Goal: Task Accomplishment & Management: Use online tool/utility

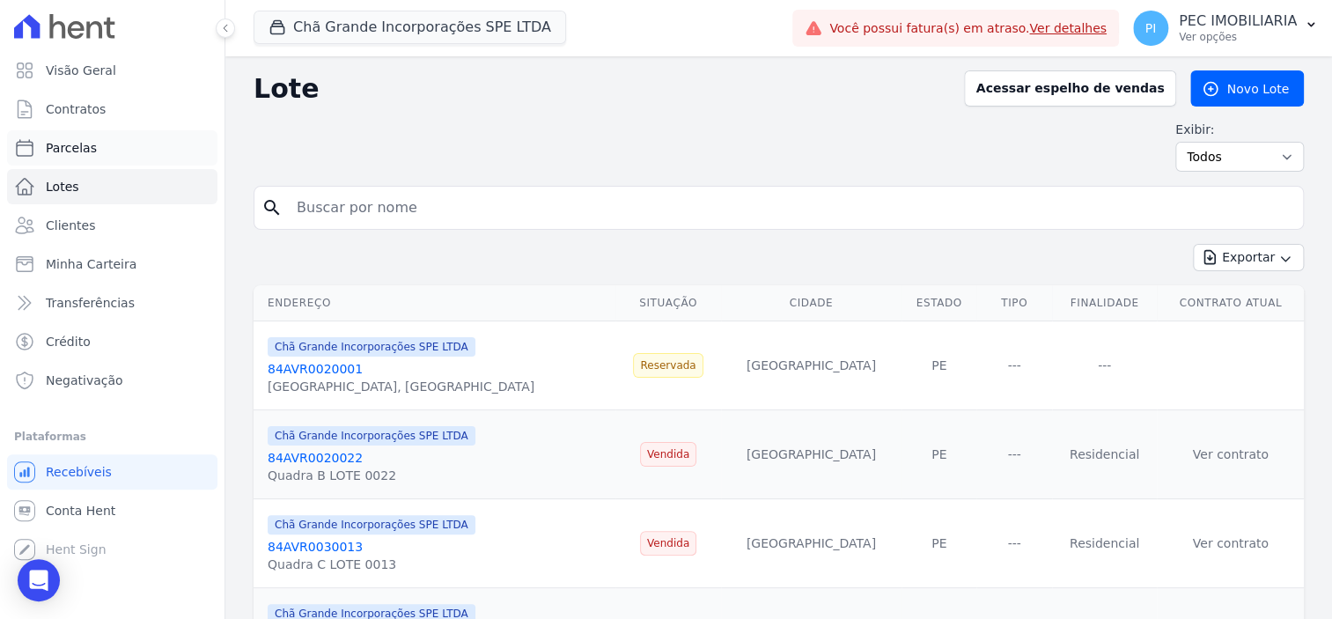
click at [100, 153] on link "Parcelas" at bounding box center [112, 147] width 210 height 35
click at [112, 152] on link "Parcelas" at bounding box center [112, 147] width 210 height 35
select select
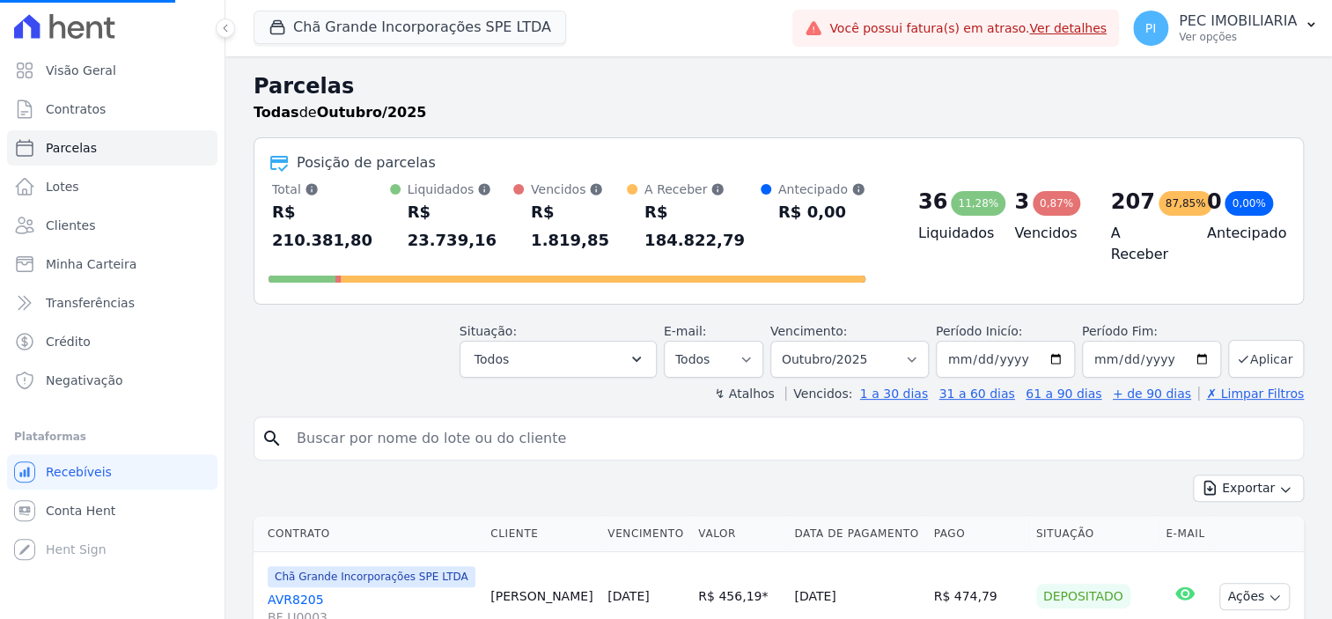
select select
type input "[PERSON_NAME] ca"
select select
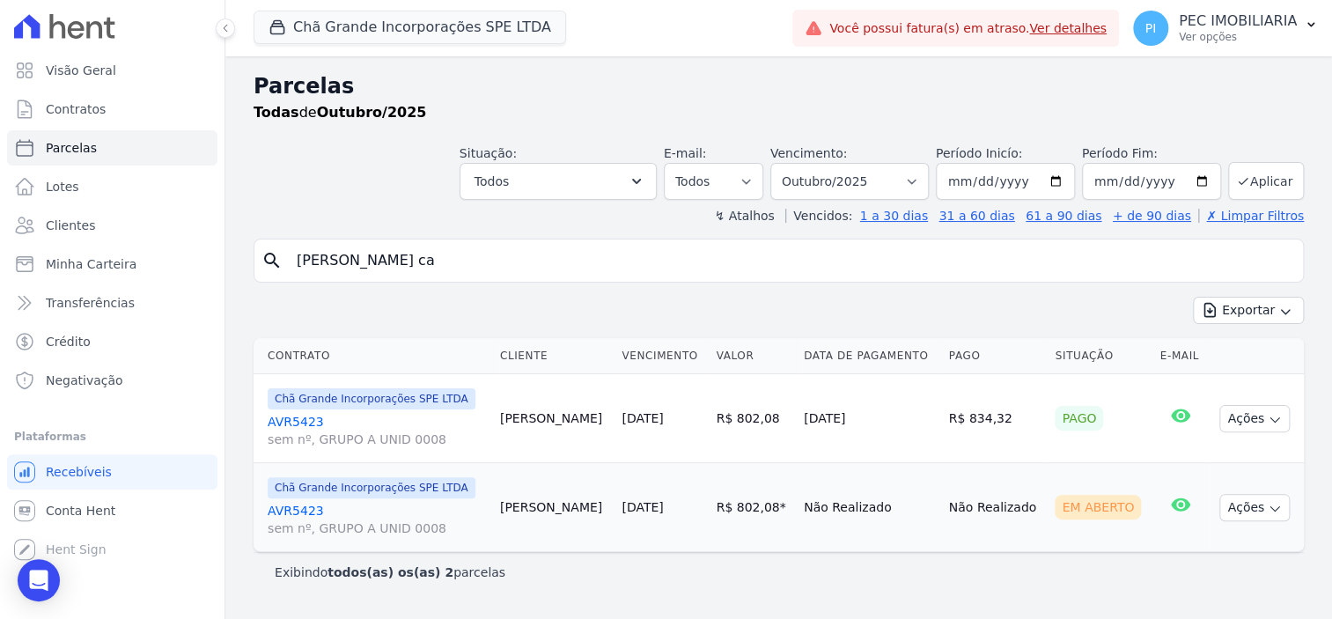
click at [303, 509] on link "AVR5423 sem nº, GRUPO A UNID 0008" at bounding box center [377, 519] width 218 height 35
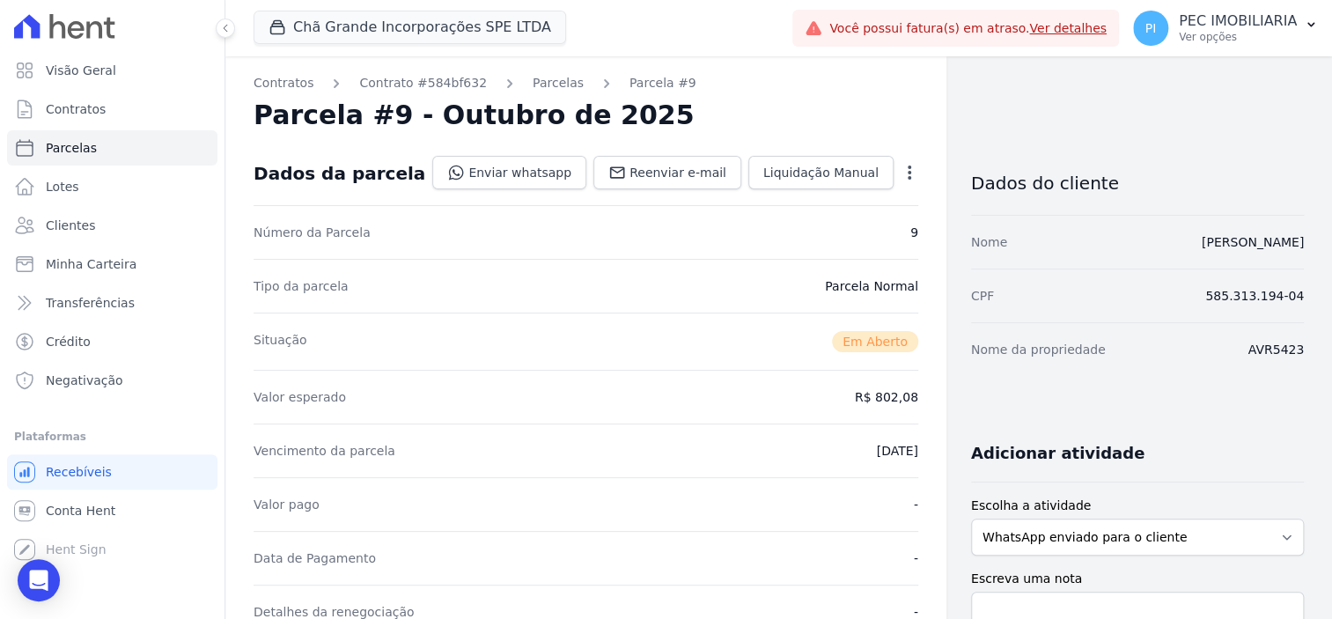
click at [900, 179] on icon "button" at bounding box center [909, 173] width 18 height 18
click at [517, 283] on div "Tipo da parcela [GEOGRAPHIC_DATA]" at bounding box center [585, 286] width 664 height 54
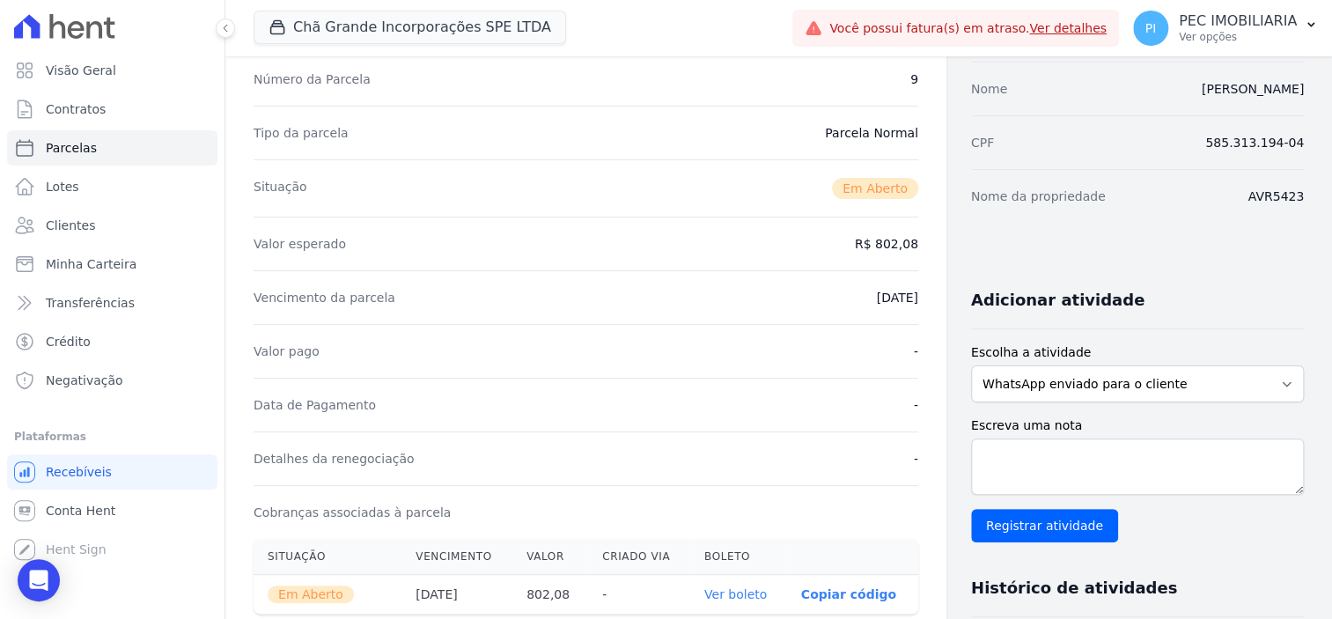
scroll to position [329, 0]
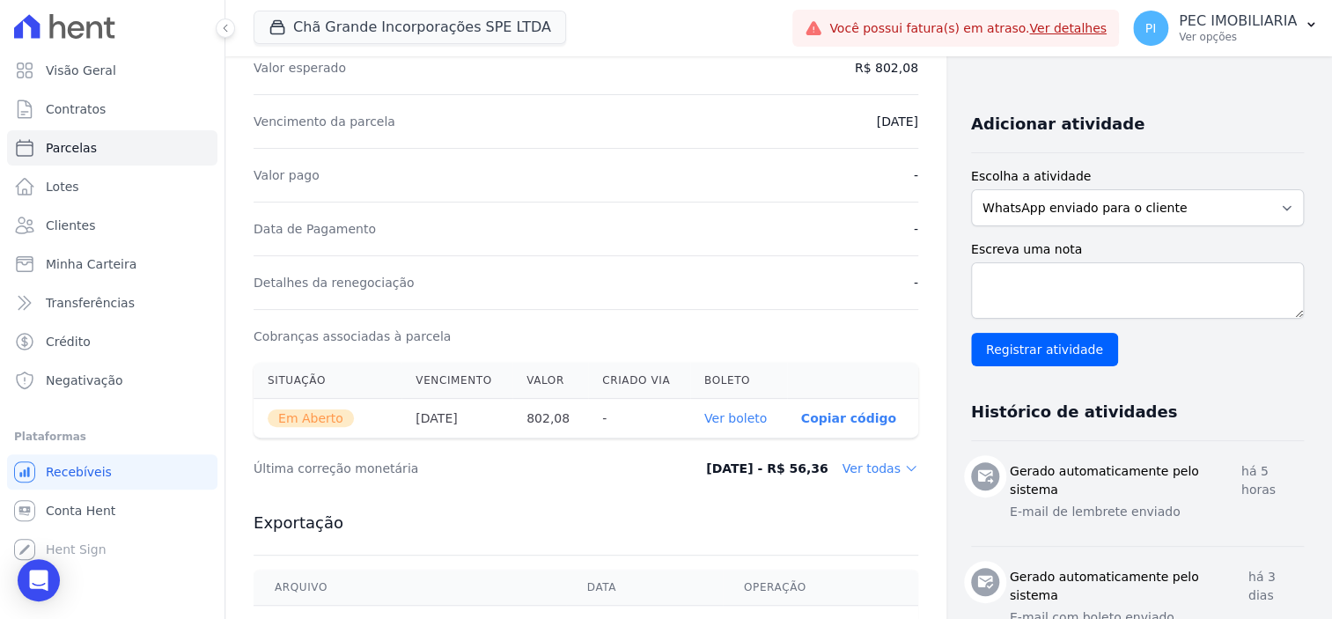
click at [714, 411] on link "Ver boleto" at bounding box center [735, 418] width 62 height 14
select select
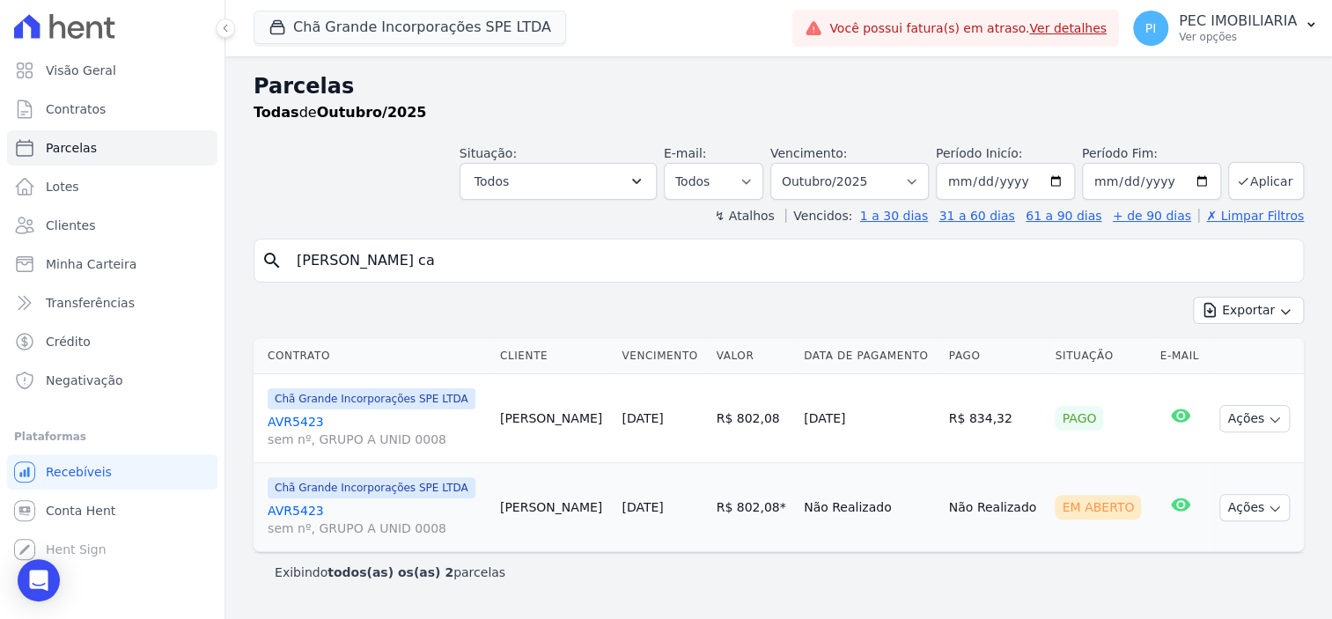
click at [403, 243] on input "[PERSON_NAME] ca" at bounding box center [790, 260] width 1009 height 35
drag, startPoint x: 395, startPoint y: 251, endPoint x: 218, endPoint y: 246, distance: 177.0
click at [218, 246] on div "Visão Geral Contratos [GEOGRAPHIC_DATA] Lotes Clientes Minha Carteira Transferê…" at bounding box center [666, 309] width 1332 height 619
click at [901, 181] on select "Filtrar por período ──────── Todos os meses Outubro/2019 Novembro/2019 Dezembro…" at bounding box center [849, 181] width 158 height 37
select select "09/2025"
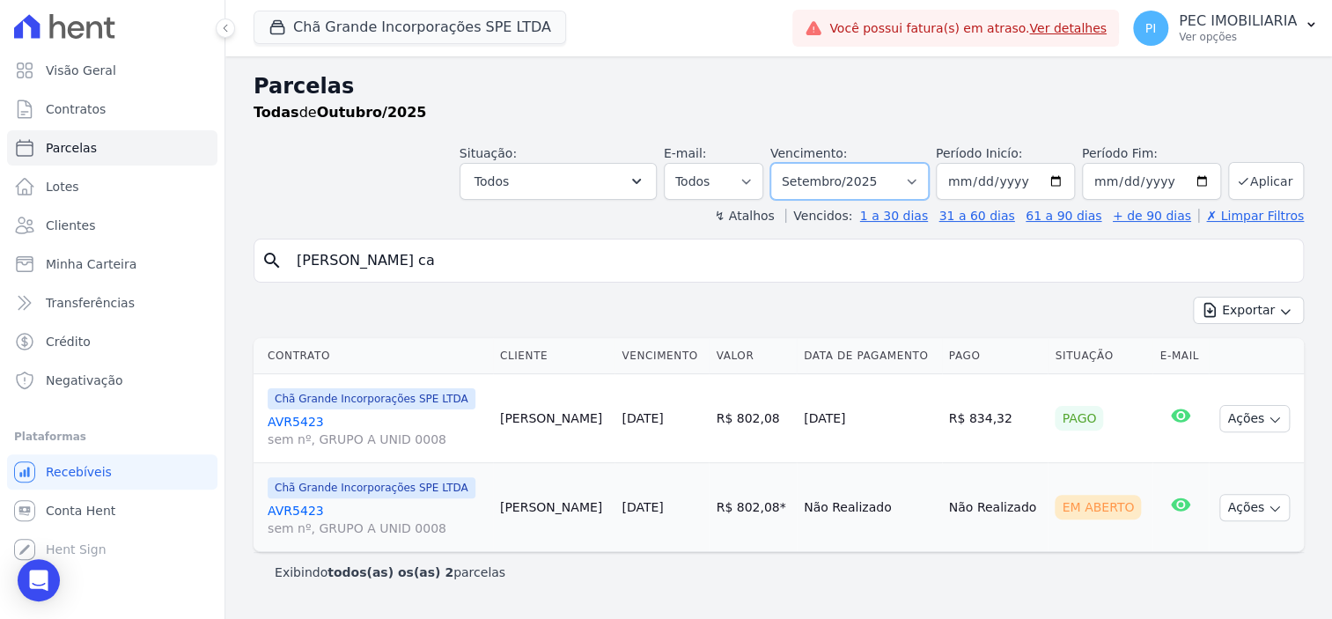
click at [796, 163] on select "Filtrar por período ──────── Todos os meses Outubro/2019 Novembro/2019 Dezembro…" at bounding box center [849, 181] width 158 height 37
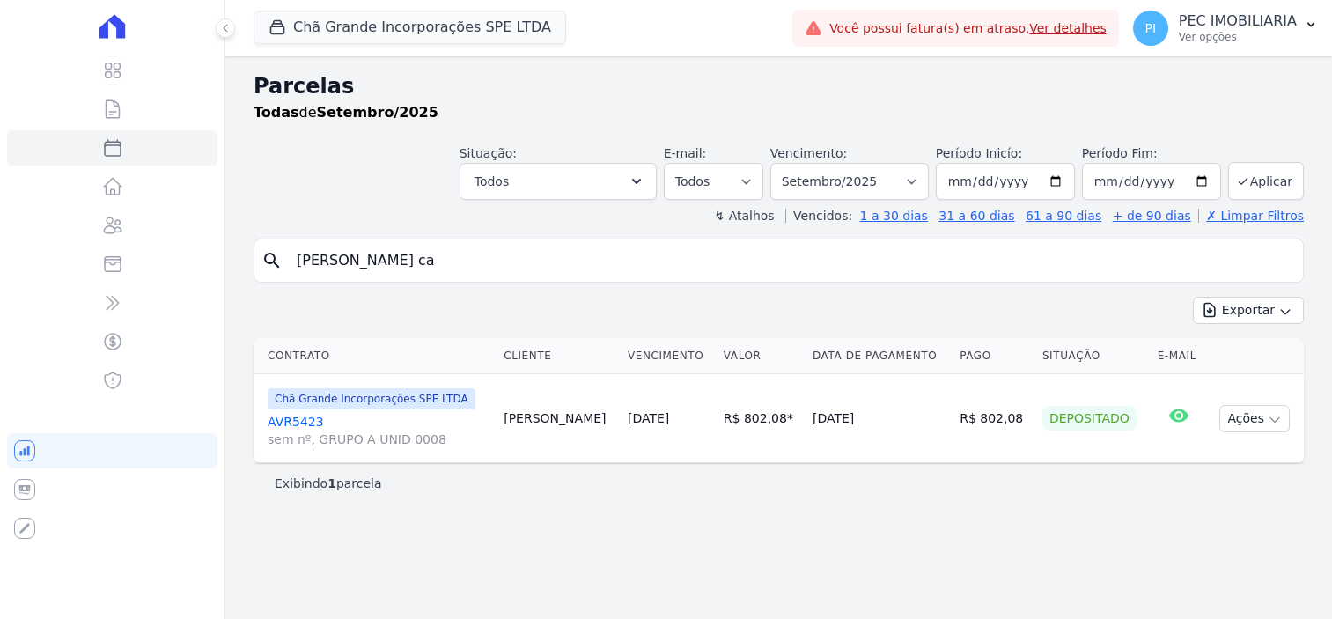
select select
drag, startPoint x: 0, startPoint y: 0, endPoint x: 417, endPoint y: 267, distance: 495.1
click at [417, 267] on input "[PERSON_NAME] ca" at bounding box center [790, 260] width 1009 height 35
drag, startPoint x: 368, startPoint y: 261, endPoint x: 258, endPoint y: 165, distance: 145.4
click at [221, 240] on div "Visão Geral Contratos [GEOGRAPHIC_DATA] Lotes Clientes Minha Carteira Transferê…" at bounding box center [666, 309] width 1332 height 619
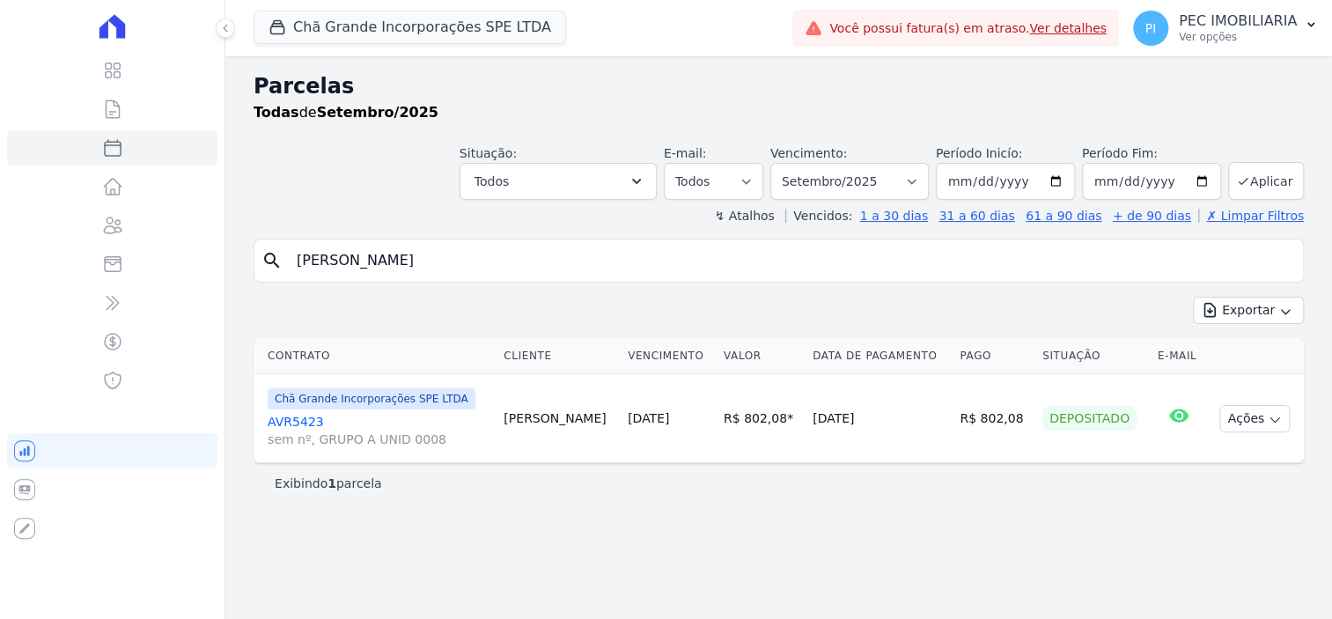
type input "antonio"
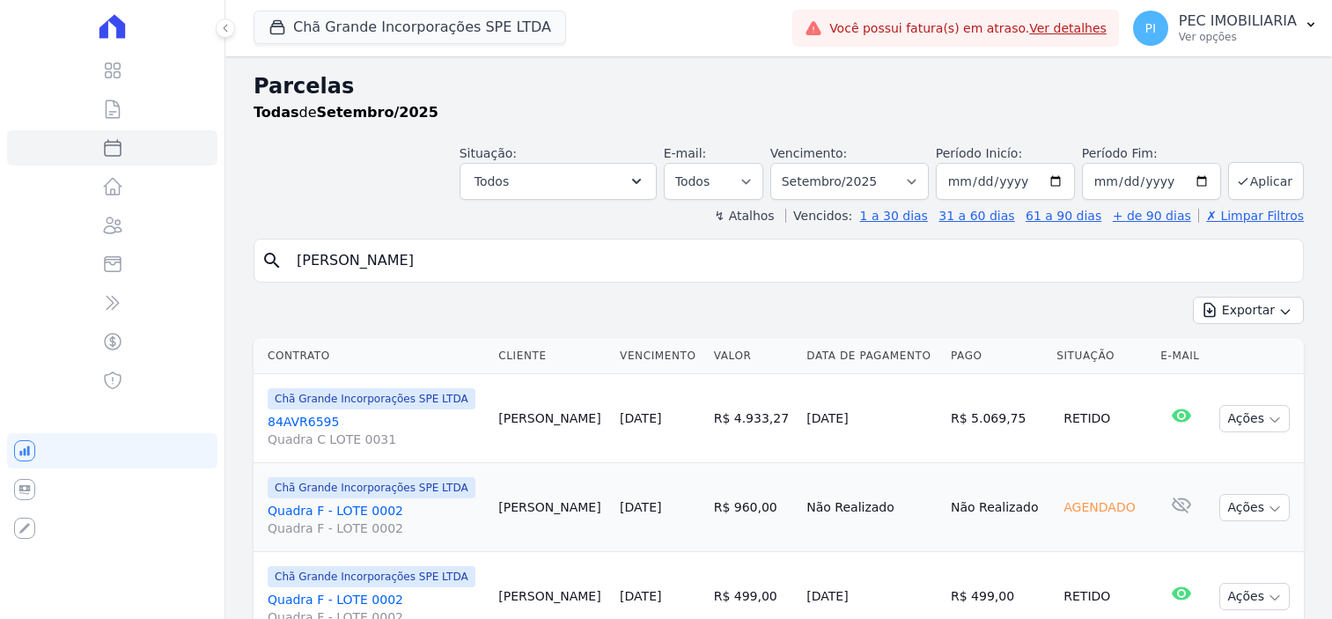
select select
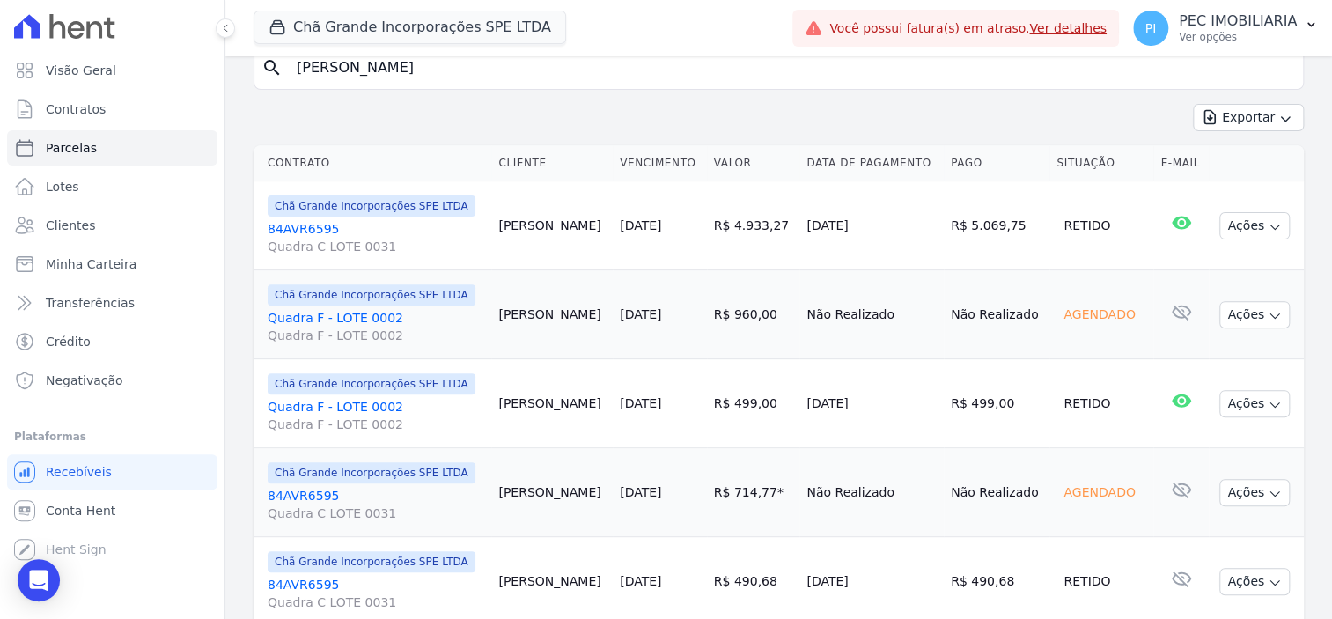
scroll to position [329, 0]
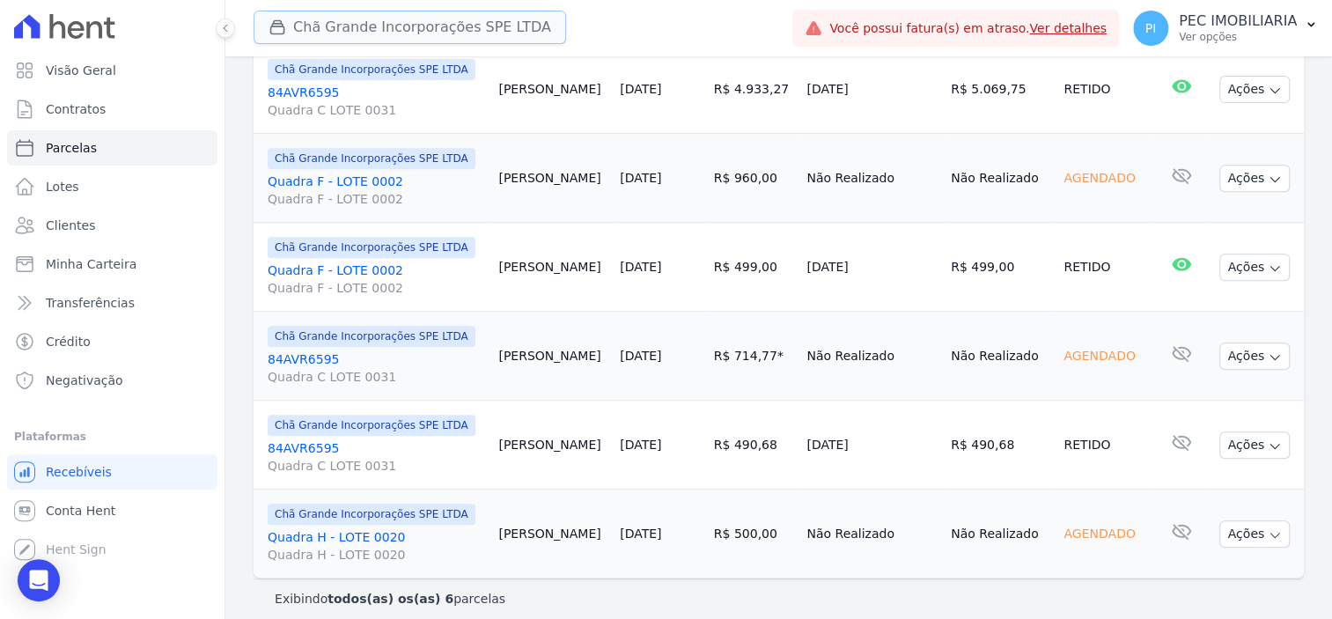
click at [345, 26] on button "Chã Grande Incorporações SPE LTDA" at bounding box center [409, 27] width 312 height 33
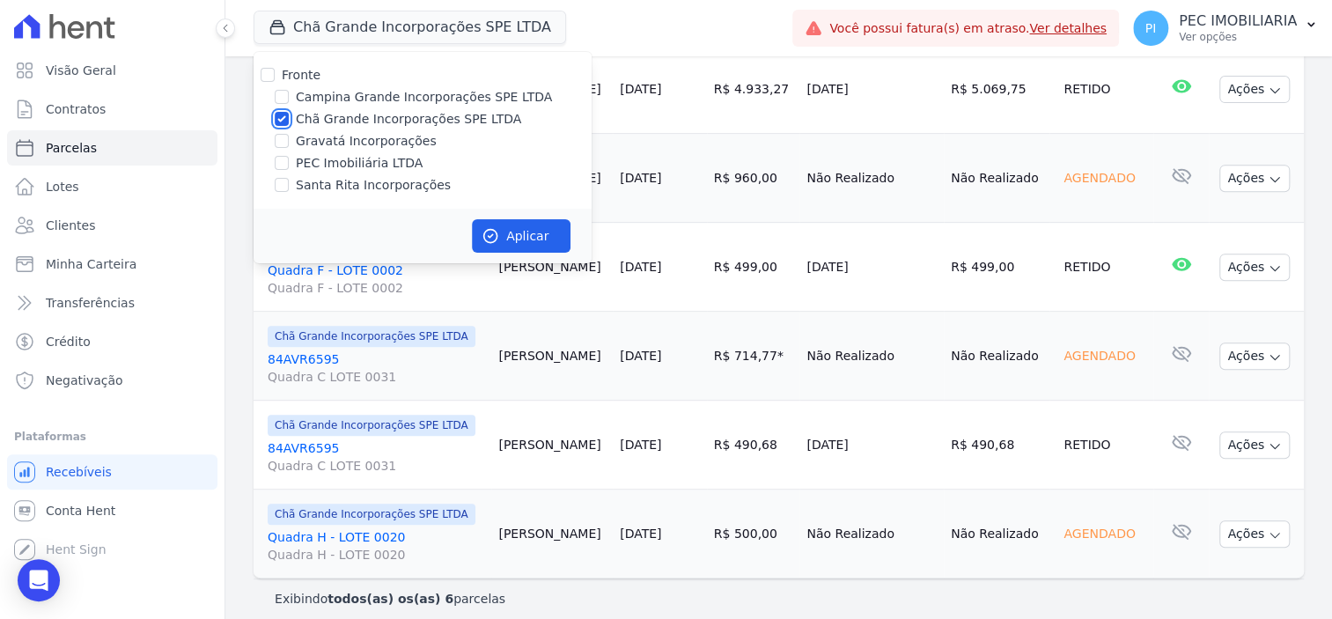
click at [281, 116] on input "Chã Grande Incorporações SPE LTDA" at bounding box center [282, 119] width 14 height 14
checkbox input "false"
drag, startPoint x: 279, startPoint y: 99, endPoint x: 362, endPoint y: 161, distance: 103.1
click at [279, 98] on input "Campina Grande Incorporações SPE LTDA" at bounding box center [282, 97] width 14 height 14
checkbox input "true"
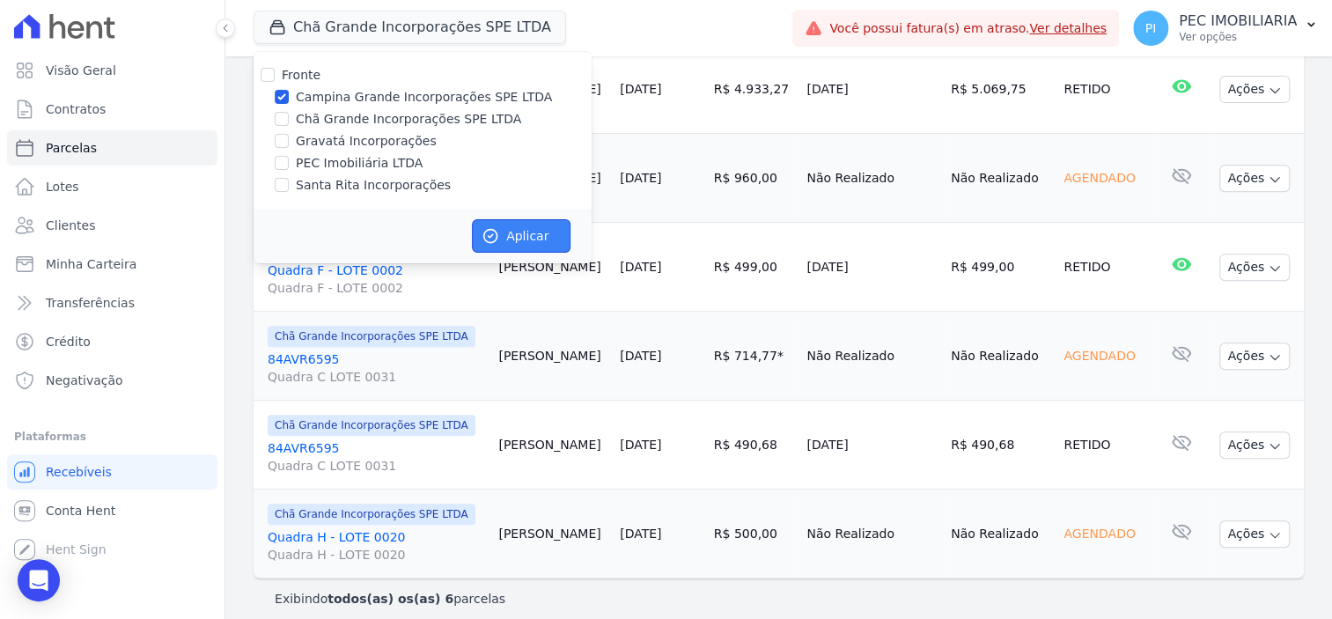
click at [530, 228] on button "Aplicar" at bounding box center [521, 235] width 99 height 33
select select
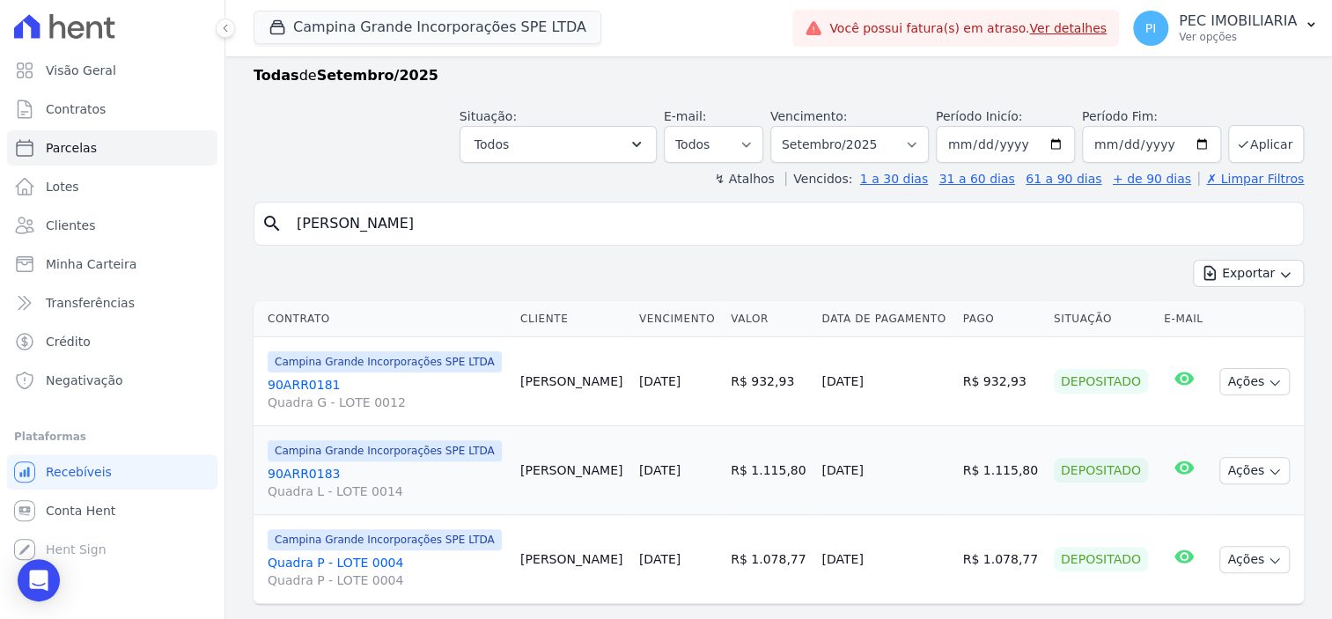
scroll to position [73, 0]
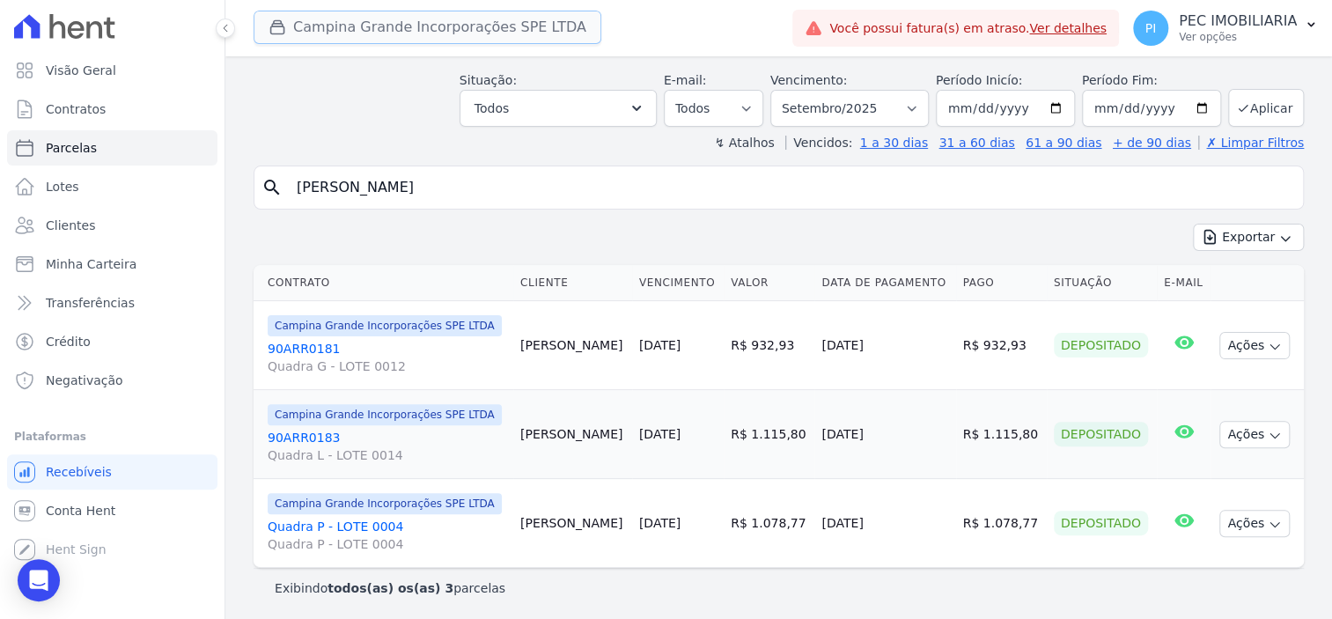
click at [367, 18] on button "Campina Grande Incorporações SPE LTDA" at bounding box center [427, 27] width 348 height 33
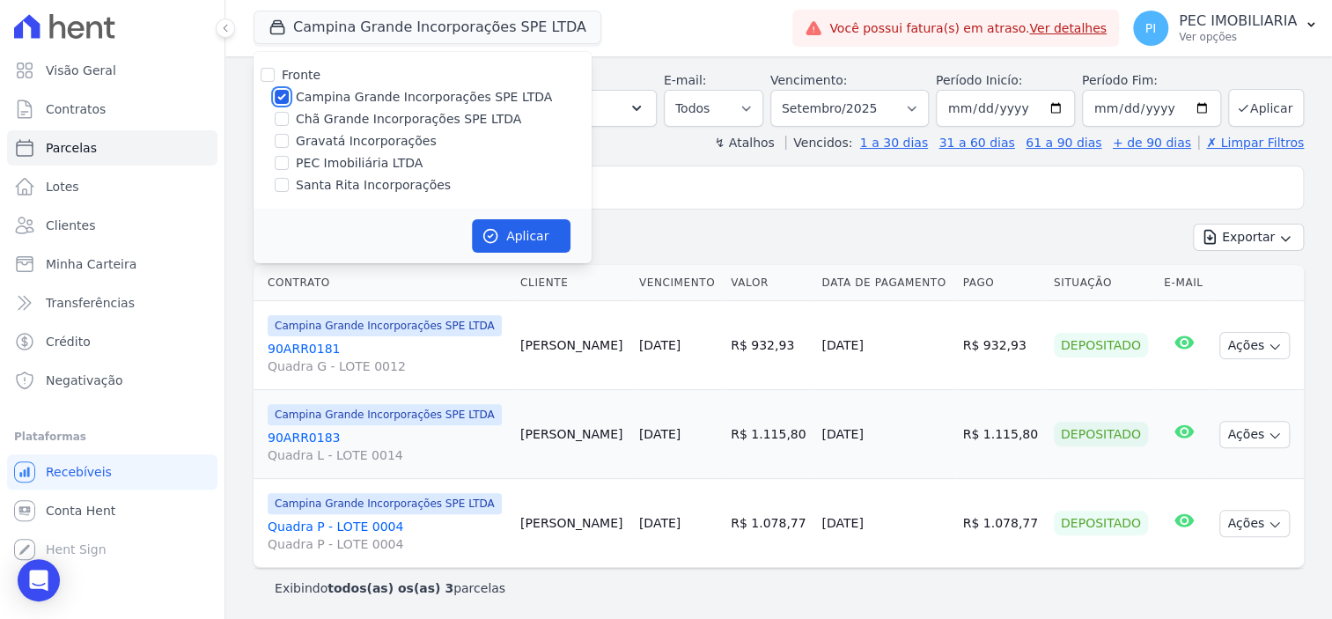
drag, startPoint x: 284, startPoint y: 98, endPoint x: 279, endPoint y: 123, distance: 26.1
click at [281, 100] on input "Campina Grande Incorporações SPE LTDA" at bounding box center [282, 97] width 14 height 14
checkbox input "false"
click at [283, 149] on div at bounding box center [282, 141] width 14 height 18
click at [297, 133] on label "Gravatá Incorporações" at bounding box center [366, 141] width 141 height 18
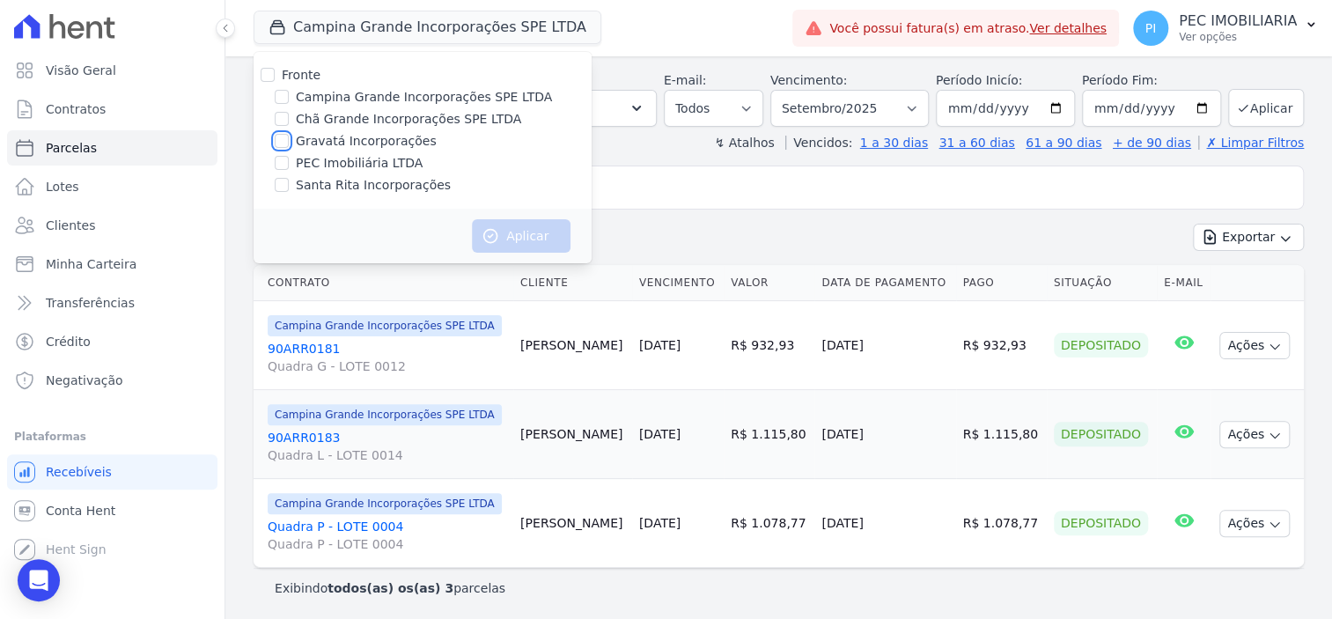
click at [289, 134] on input "Gravatá Incorporações" at bounding box center [282, 141] width 14 height 14
checkbox input "true"
click at [511, 237] on button "Aplicar" at bounding box center [521, 235] width 99 height 33
select select
